Goal: Information Seeking & Learning: Find specific fact

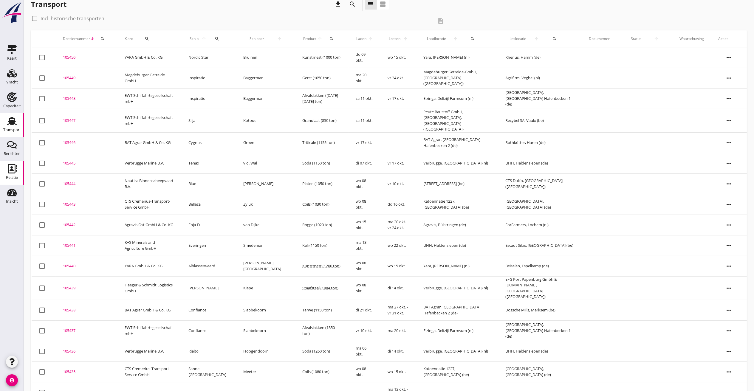
click at [8, 165] on use at bounding box center [12, 169] width 9 height 10
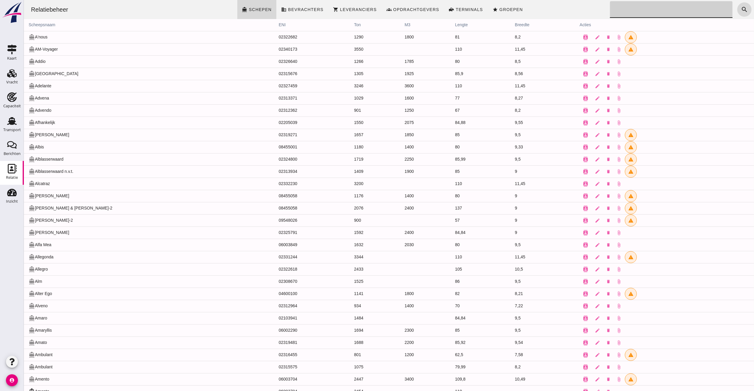
drag, startPoint x: 628, startPoint y: 5, endPoint x: 644, endPoint y: 13, distance: 17.3
click at [629, 5] on input "Zoeken..." at bounding box center [669, 9] width 119 height 17
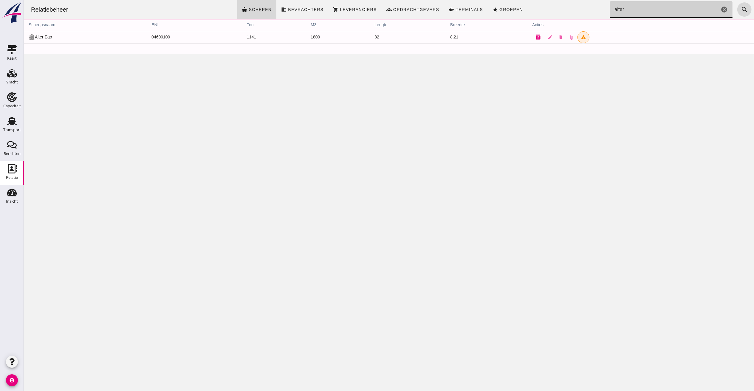
type input "alter"
click at [532, 36] on button "contacts" at bounding box center [538, 37] width 12 height 12
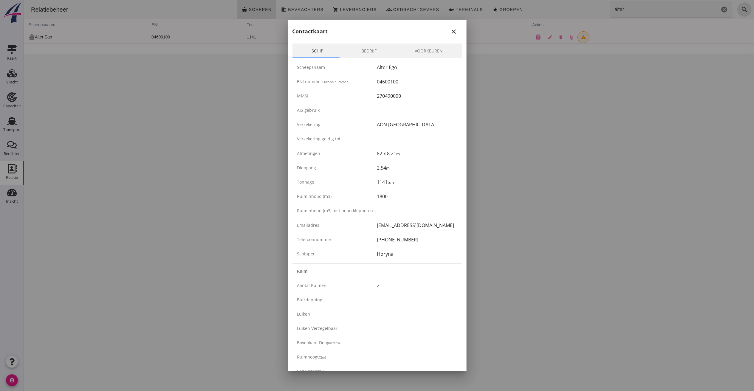
click at [367, 49] on link "Bedrijf" at bounding box center [368, 51] width 53 height 14
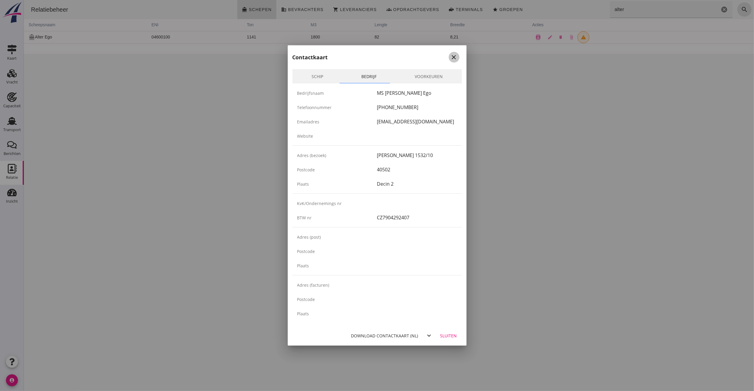
click at [456, 56] on icon "close" at bounding box center [454, 57] width 7 height 7
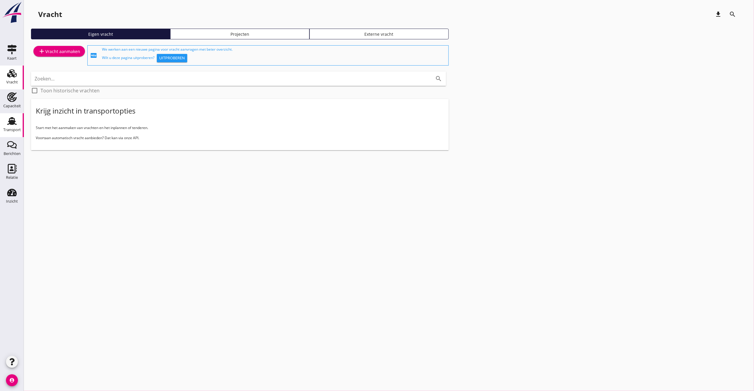
click at [12, 127] on div "Transport" at bounding box center [12, 130] width 18 height 8
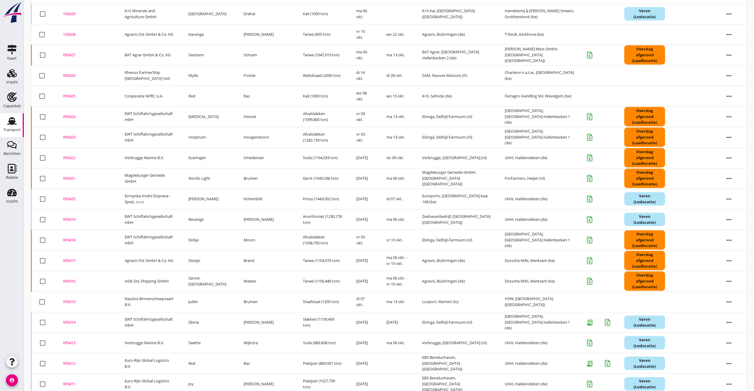
scroll to position [519, 0]
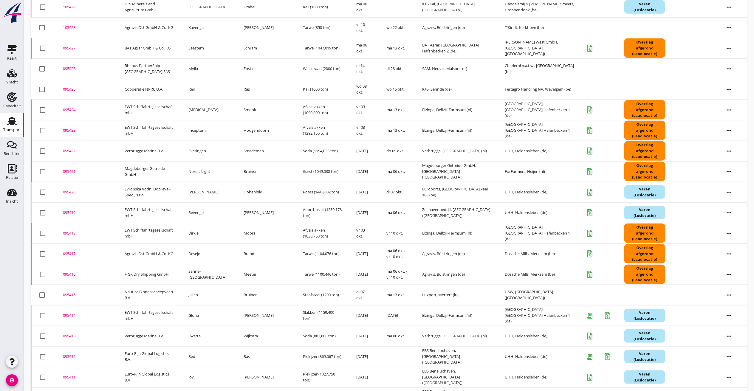
click at [62, 290] on td "095415 upload_file Drop hier uw bestand om het aan het dossier toe te voegen" at bounding box center [87, 295] width 62 height 21
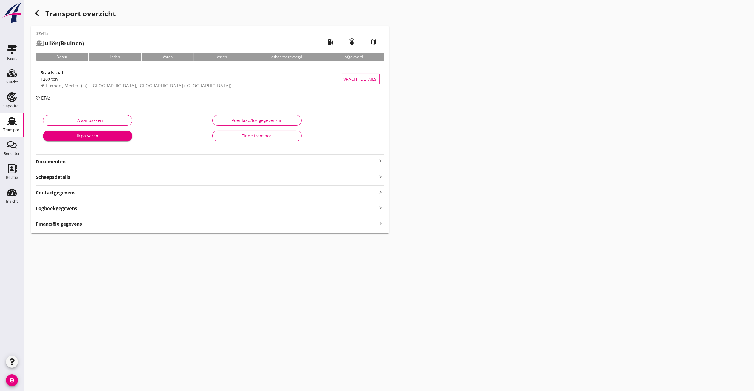
click at [97, 164] on strong "Documenten" at bounding box center [207, 161] width 342 height 7
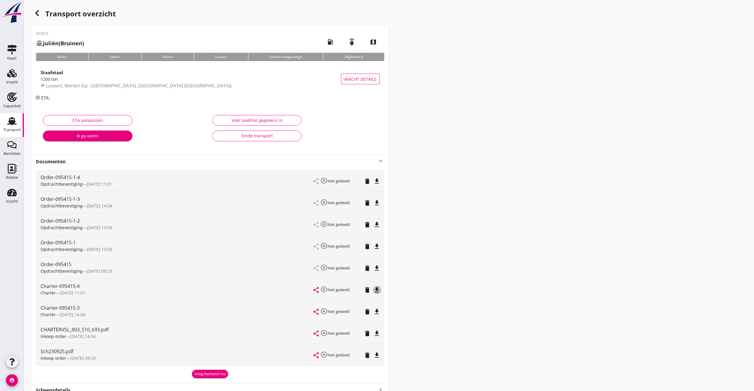
click at [379, 288] on icon "file_download" at bounding box center [377, 290] width 7 height 7
click at [33, 10] on icon "button" at bounding box center [36, 13] width 7 height 7
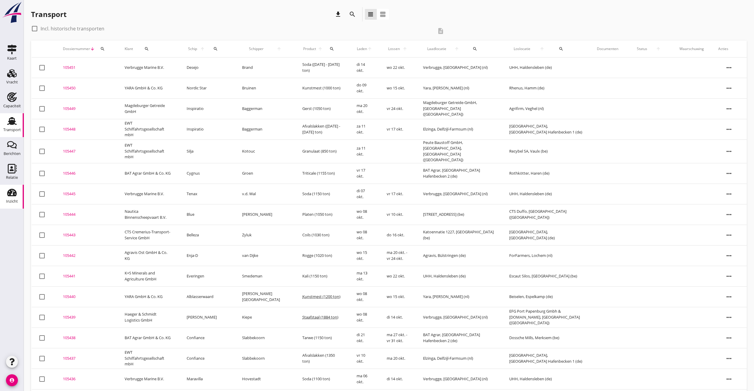
click at [11, 196] on use at bounding box center [12, 192] width 10 height 7
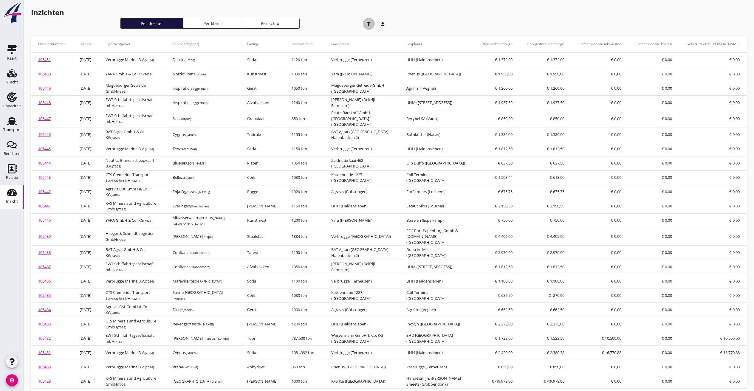
click at [364, 23] on div "button" at bounding box center [369, 24] width 12 height 12
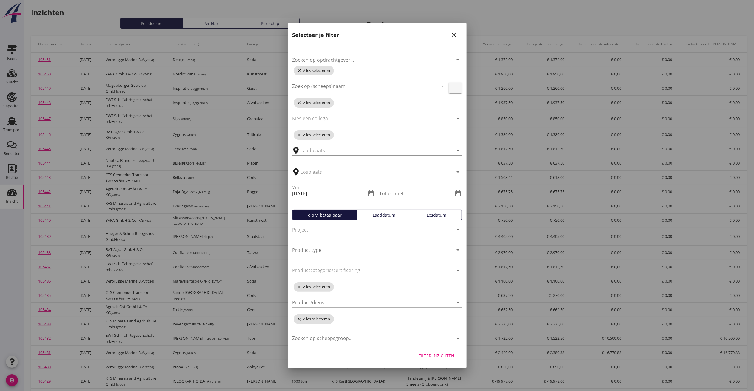
click at [370, 191] on icon "date_range" at bounding box center [371, 193] width 7 height 7
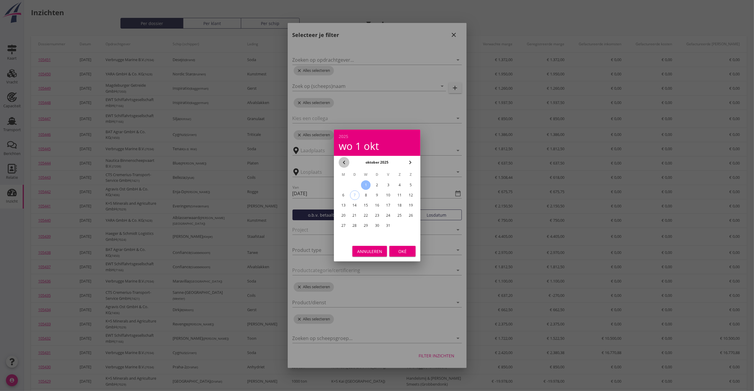
click at [344, 162] on icon "chevron_left" at bounding box center [344, 162] width 7 height 7
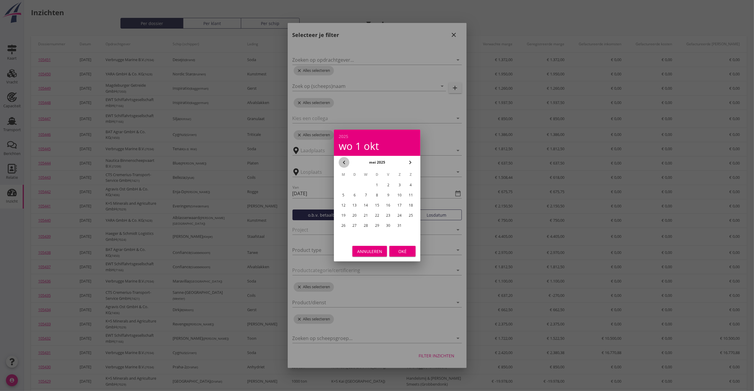
click at [344, 162] on icon "chevron_left" at bounding box center [344, 162] width 7 height 7
click at [367, 184] on div "1" at bounding box center [366, 185] width 10 height 10
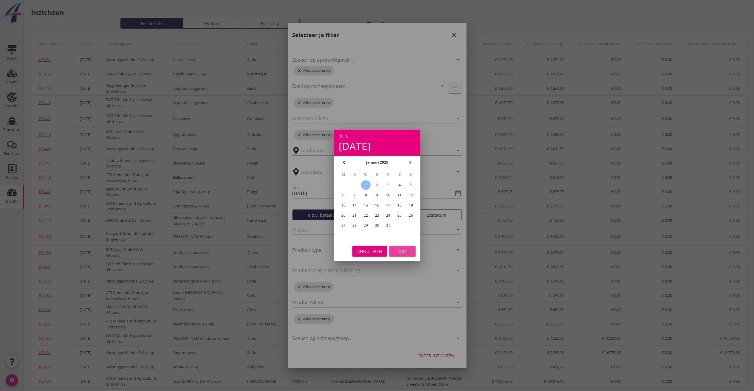
click at [401, 251] on div "Oké" at bounding box center [402, 251] width 17 height 6
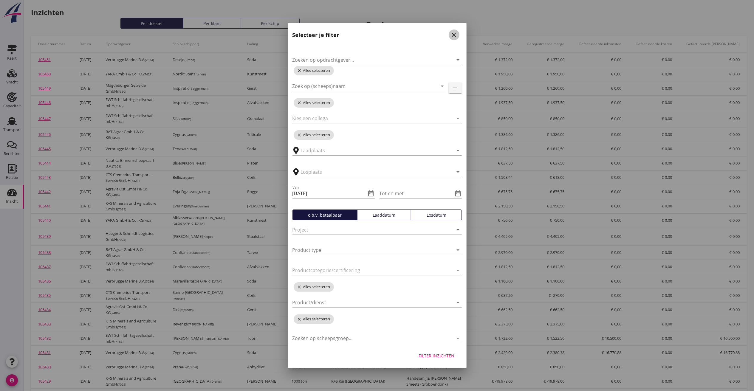
click at [453, 32] on icon "close" at bounding box center [454, 34] width 7 height 7
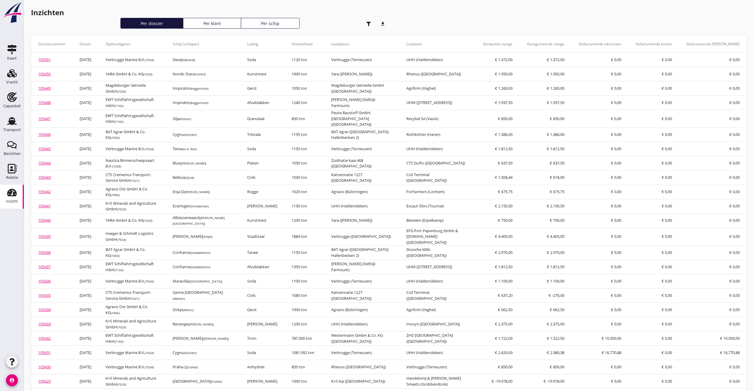
click at [367, 24] on icon "button" at bounding box center [369, 24] width 4 height 4
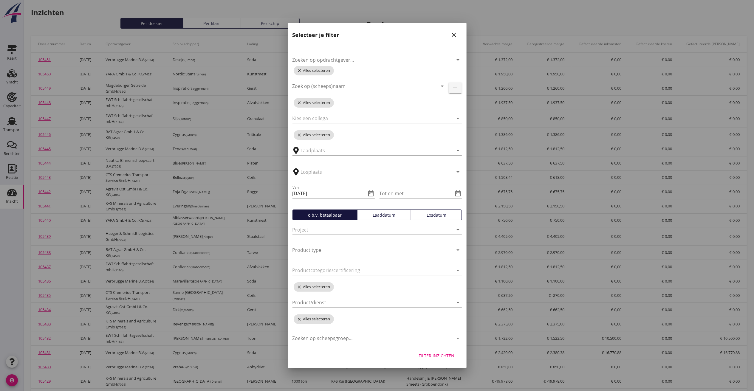
click at [374, 194] on icon "date_range" at bounding box center [371, 193] width 7 height 7
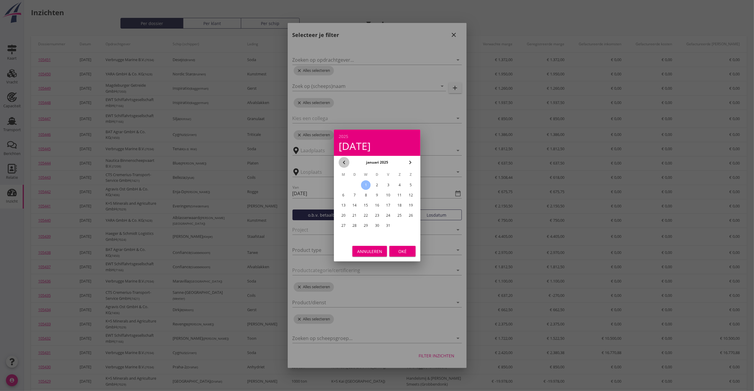
click at [345, 160] on icon "chevron_left" at bounding box center [344, 162] width 7 height 7
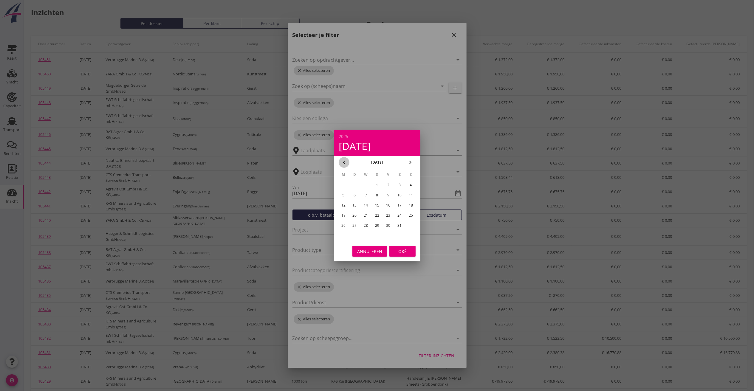
click at [345, 160] on icon "chevron_left" at bounding box center [344, 162] width 7 height 7
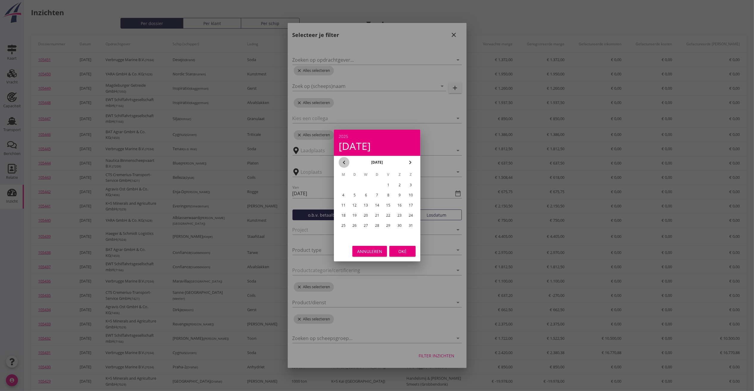
click at [345, 160] on icon "chevron_left" at bounding box center [344, 162] width 7 height 7
click at [341, 184] on div "1" at bounding box center [344, 185] width 10 height 10
click at [410, 161] on icon "chevron_right" at bounding box center [410, 162] width 7 height 7
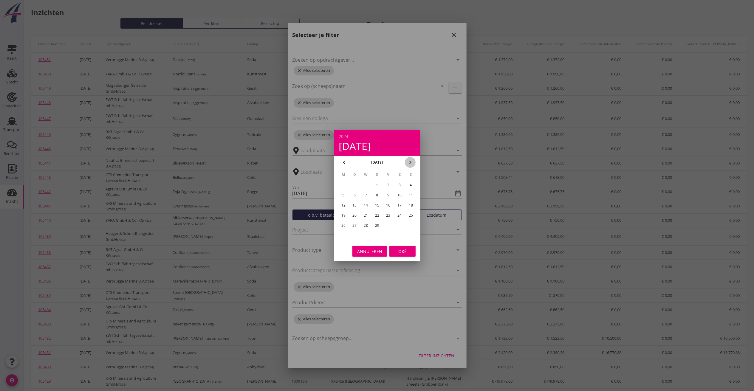
click at [410, 161] on icon "chevron_right" at bounding box center [410, 162] width 7 height 7
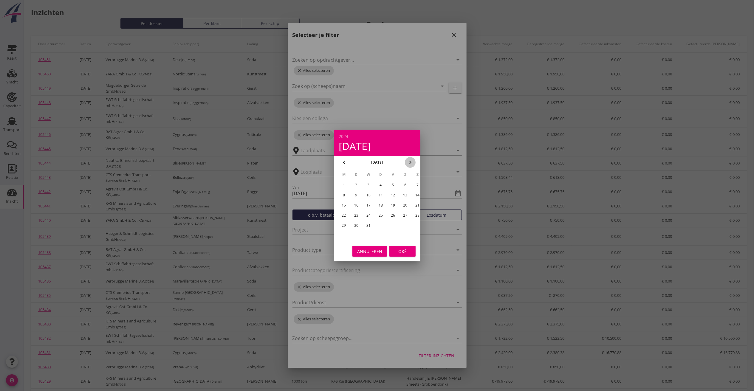
click at [410, 161] on icon "chevron_right" at bounding box center [410, 162] width 7 height 7
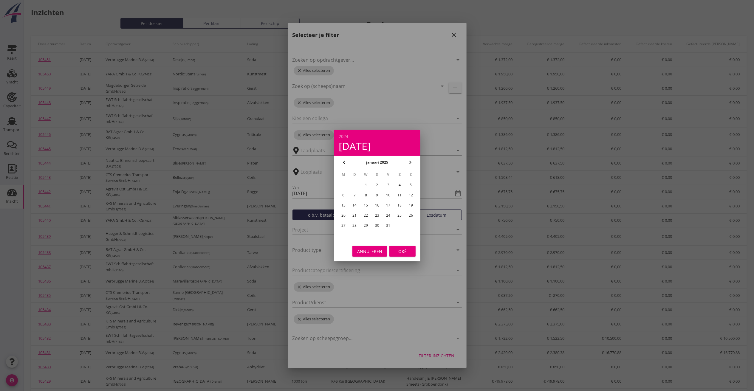
click at [367, 186] on div "1" at bounding box center [366, 185] width 10 height 10
type input "[DATE]"
click at [409, 248] on div "Oké" at bounding box center [402, 251] width 17 height 6
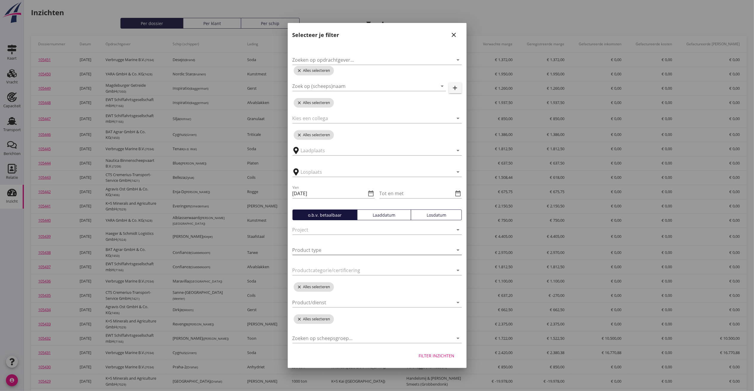
click at [459, 248] on icon "arrow_drop_down" at bounding box center [458, 250] width 7 height 7
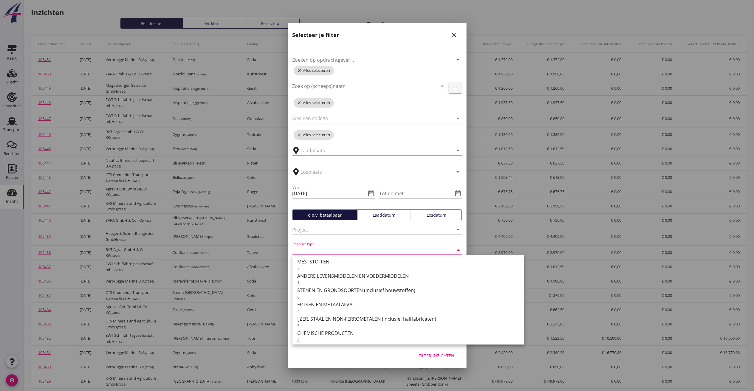
click at [450, 245] on div "Product type arrow_drop_down" at bounding box center [377, 251] width 169 height 19
click at [461, 247] on icon "arrow_drop_down" at bounding box center [458, 250] width 7 height 7
click at [516, 235] on div at bounding box center [377, 195] width 754 height 391
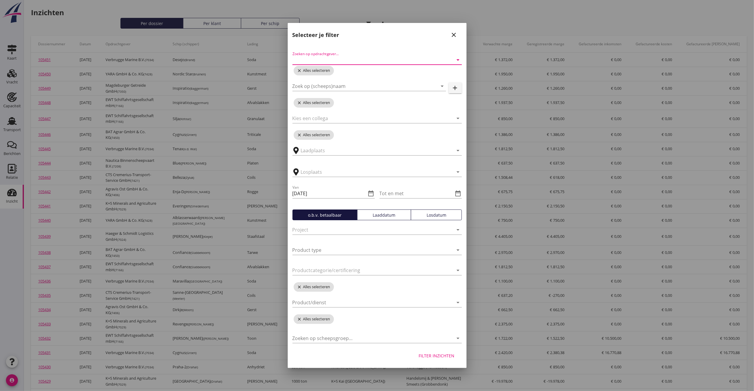
drag, startPoint x: 319, startPoint y: 59, endPoint x: 664, endPoint y: 147, distance: 356.1
click at [320, 59] on input "Zoeken op opdrachtgever..." at bounding box center [369, 60] width 153 height 10
type input "K+s"
click at [335, 73] on div "K+S Minerals and Agriculture GmbH" at bounding box center [377, 74] width 160 height 7
click at [438, 356] on div "Filter inzichten" at bounding box center [437, 356] width 36 height 6
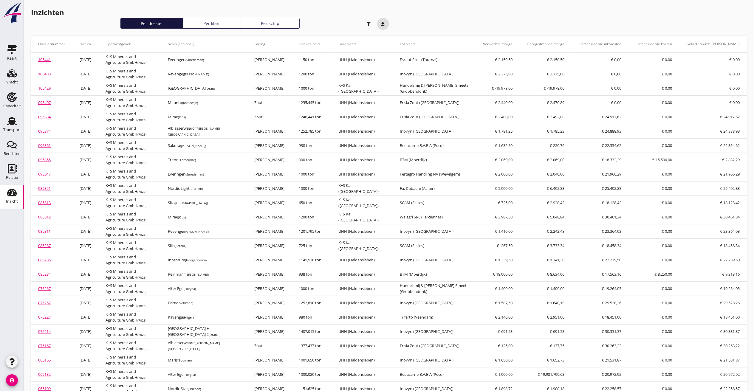
drag, startPoint x: 381, startPoint y: 23, endPoint x: 384, endPoint y: 27, distance: 4.9
click at [382, 23] on icon "download" at bounding box center [383, 24] width 12 height 12
click at [8, 72] on icon "Vracht" at bounding box center [12, 74] width 10 height 10
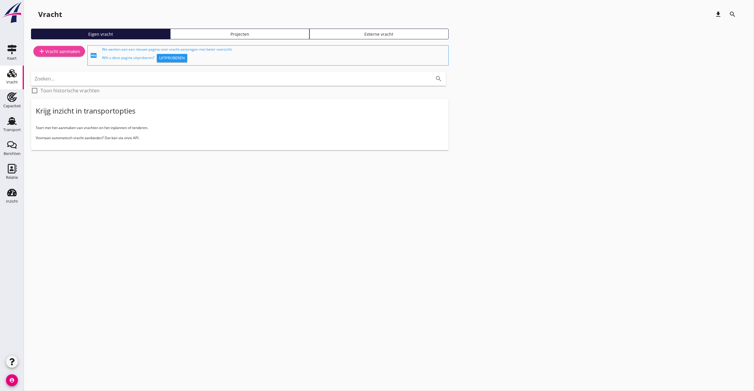
click at [60, 47] on link "add Vracht aanmaken" at bounding box center [59, 51] width 52 height 11
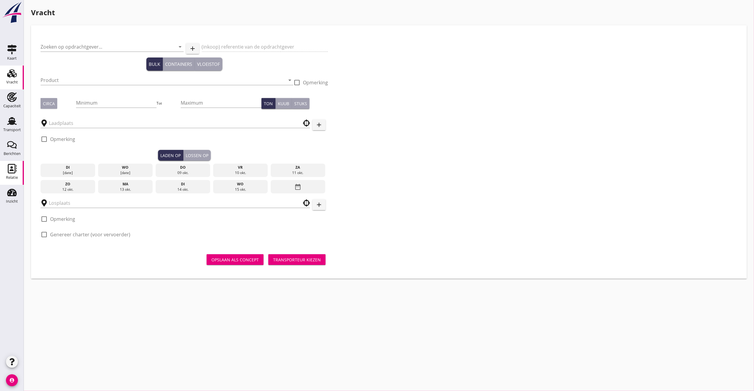
click at [14, 163] on link "Relatie Relatie" at bounding box center [12, 173] width 24 height 24
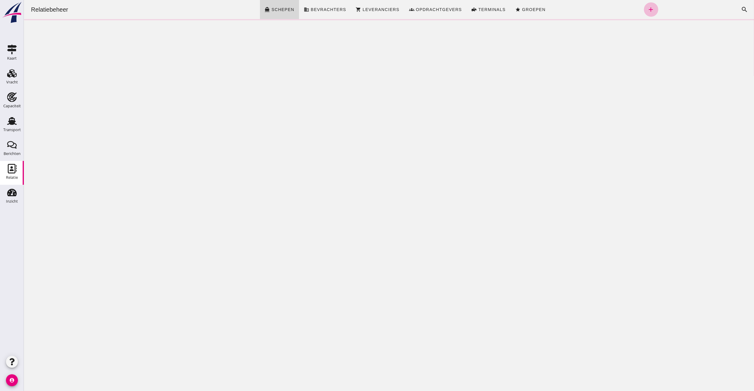
click at [687, 9] on div "Zoeken... cancel search" at bounding box center [705, 9] width 94 height 14
click at [741, 11] on icon "search" at bounding box center [744, 9] width 7 height 7
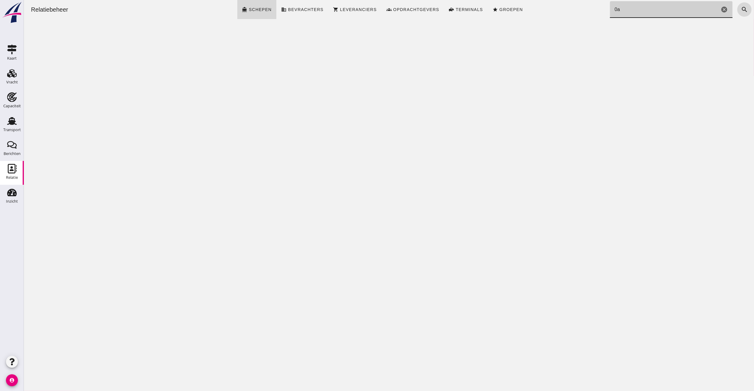
type input "0"
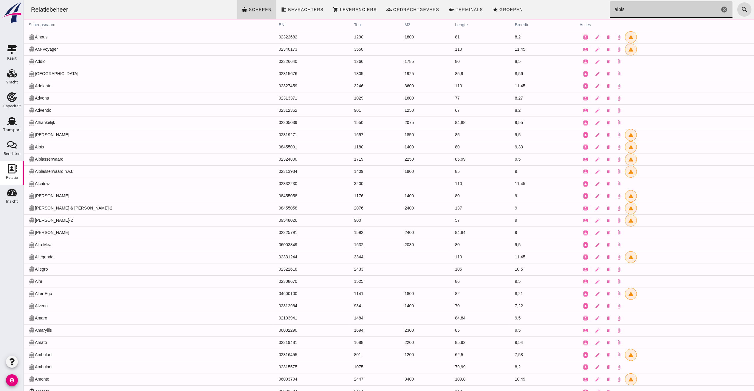
type input "albis"
